Goal: Contribute content: Add original content to the website for others to see

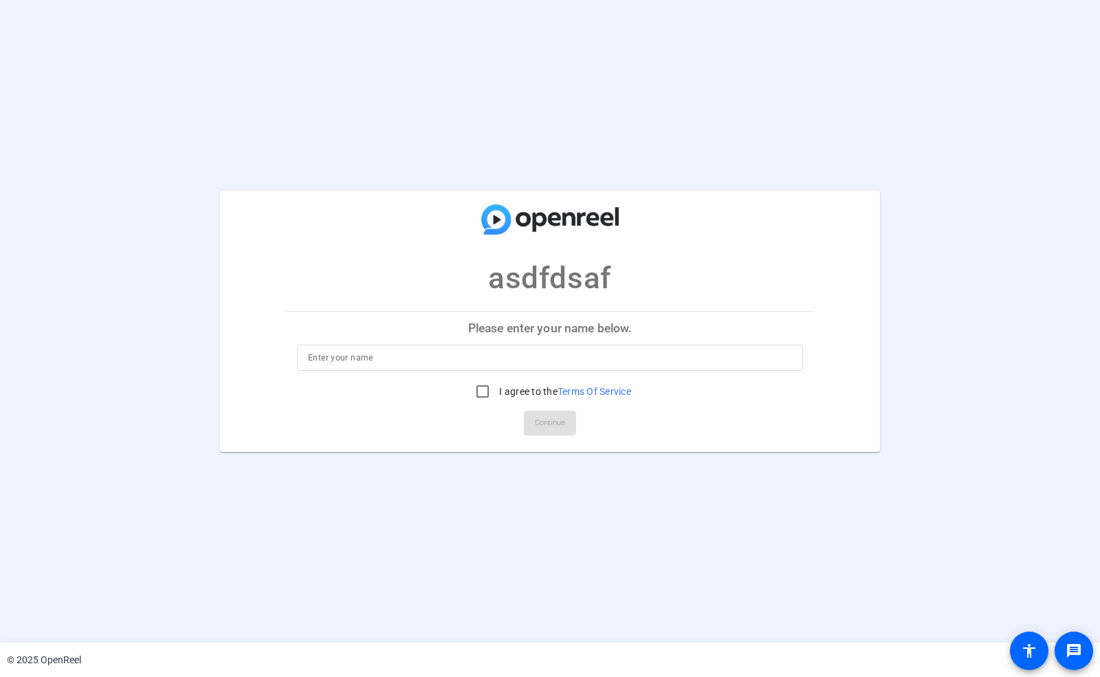
click at [388, 360] on input at bounding box center [550, 357] width 484 height 17
type input "Another"
click at [479, 395] on input "I agree to the Terms Of Service" at bounding box center [483, 391] width 28 height 28
checkbox input "true"
click at [563, 426] on span "Continue" at bounding box center [550, 423] width 30 height 21
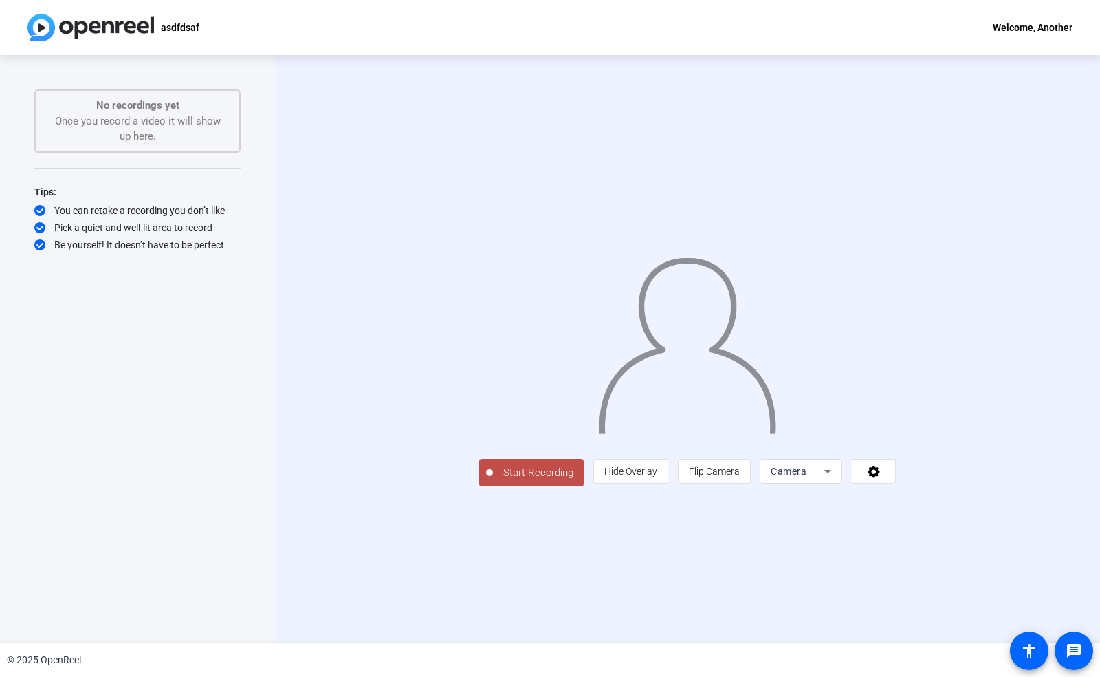
click at [493, 481] on span "Start Recording" at bounding box center [538, 473] width 91 height 16
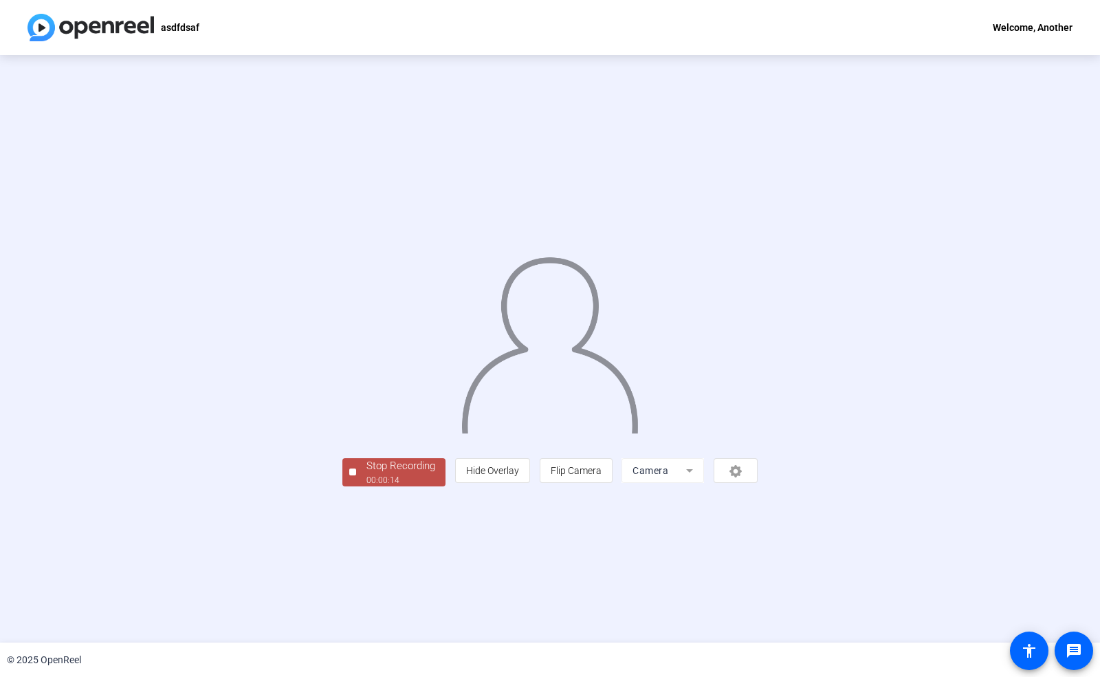
click at [366, 474] on div "Stop Recording" at bounding box center [400, 466] width 69 height 16
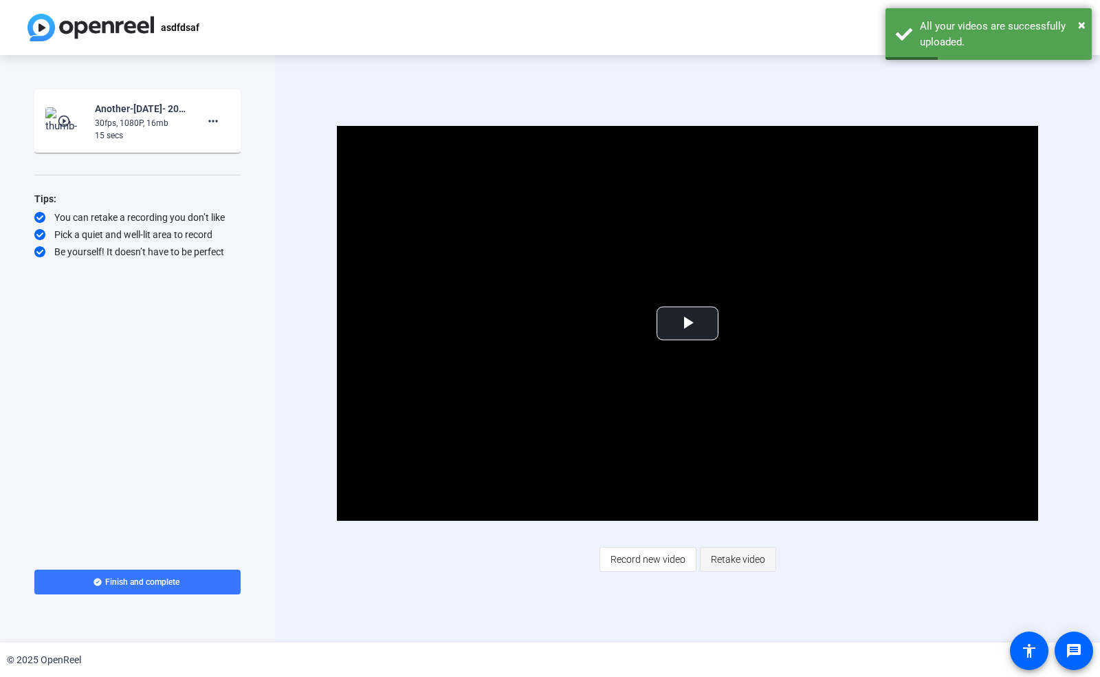
click at [745, 559] on span "Retake video" at bounding box center [738, 559] width 54 height 26
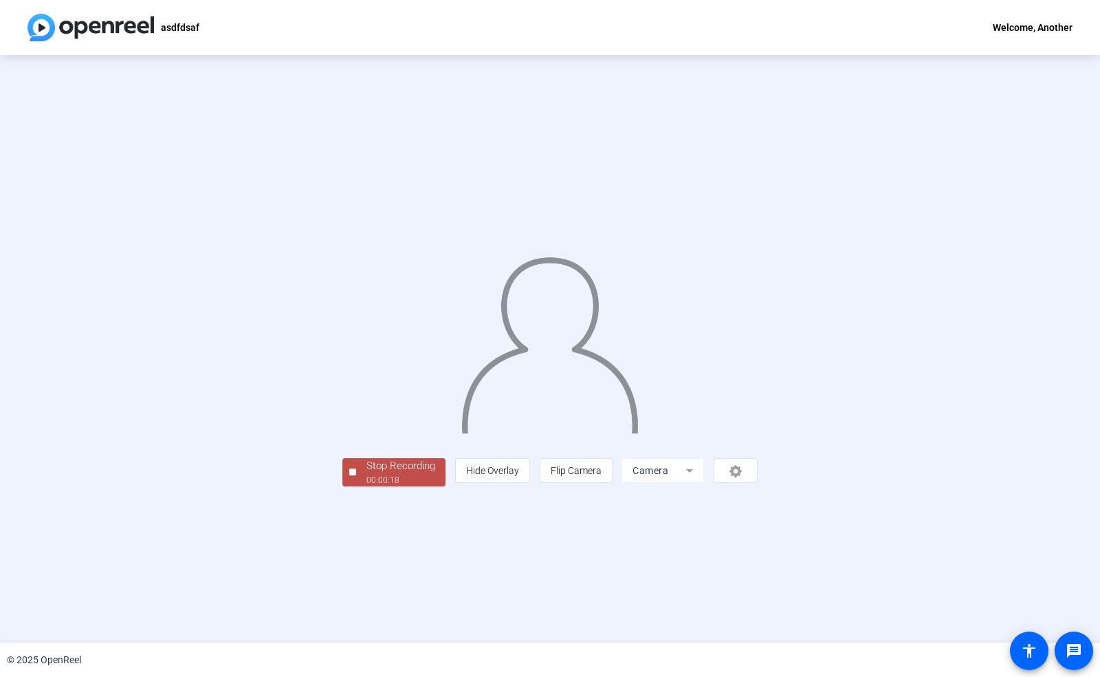
click at [366, 486] on div "00:00:18" at bounding box center [400, 480] width 69 height 12
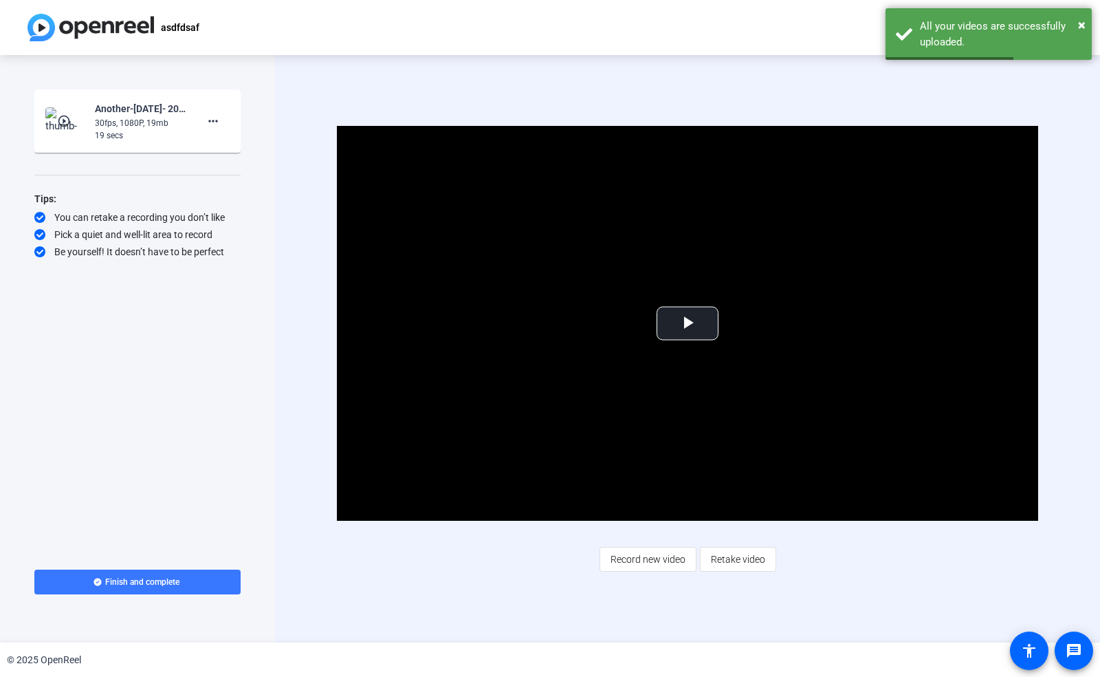
drag, startPoint x: 723, startPoint y: 89, endPoint x: 759, endPoint y: 82, distance: 37.2
click at [723, 89] on div "Video Player is loading. Play Video Play Mute Current Time 0:00 / Duration 0:18…" at bounding box center [687, 348] width 825 height 587
